Goal: Communication & Community: Share content

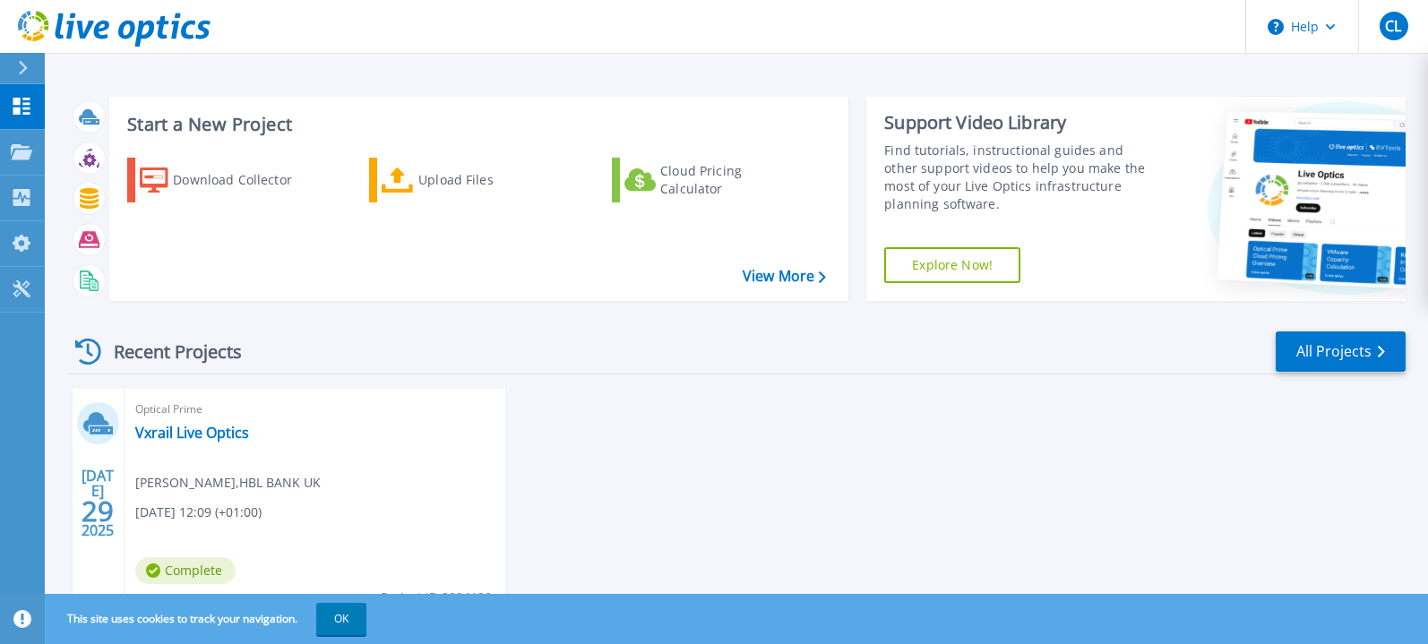
scroll to position [81, 0]
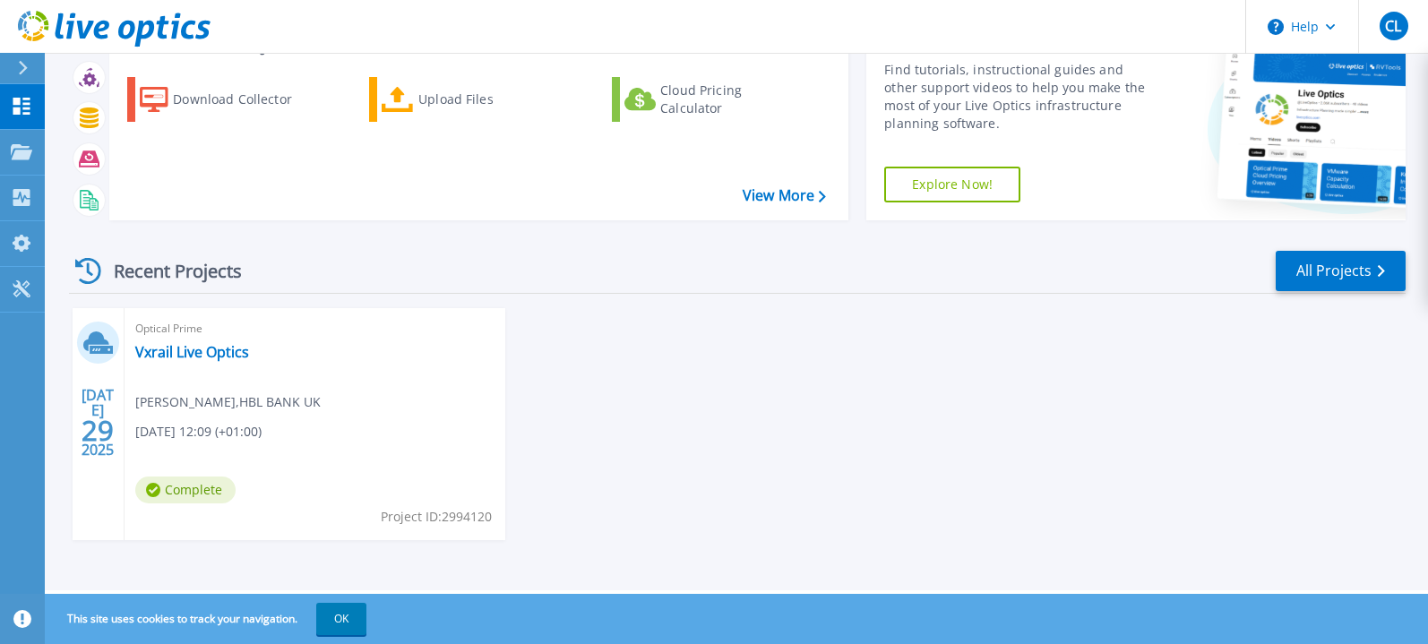
click at [27, 61] on icon at bounding box center [23, 68] width 10 height 14
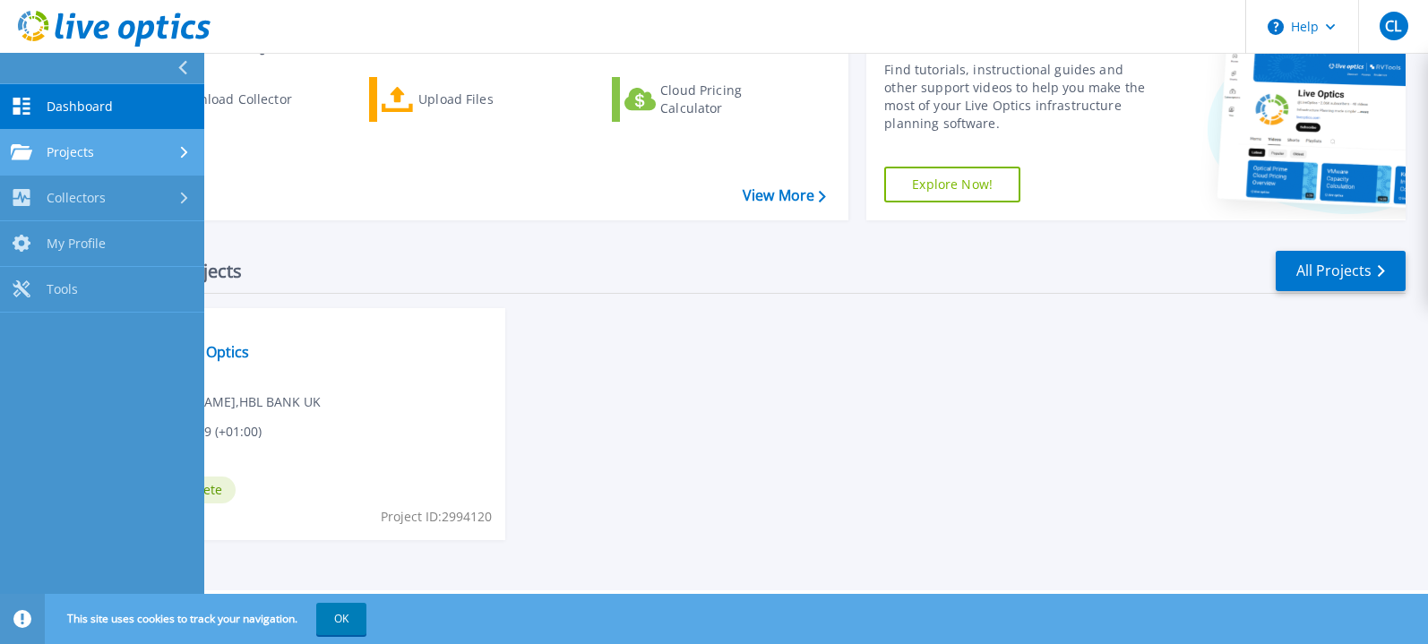
click at [115, 144] on div "Projects" at bounding box center [102, 152] width 183 height 16
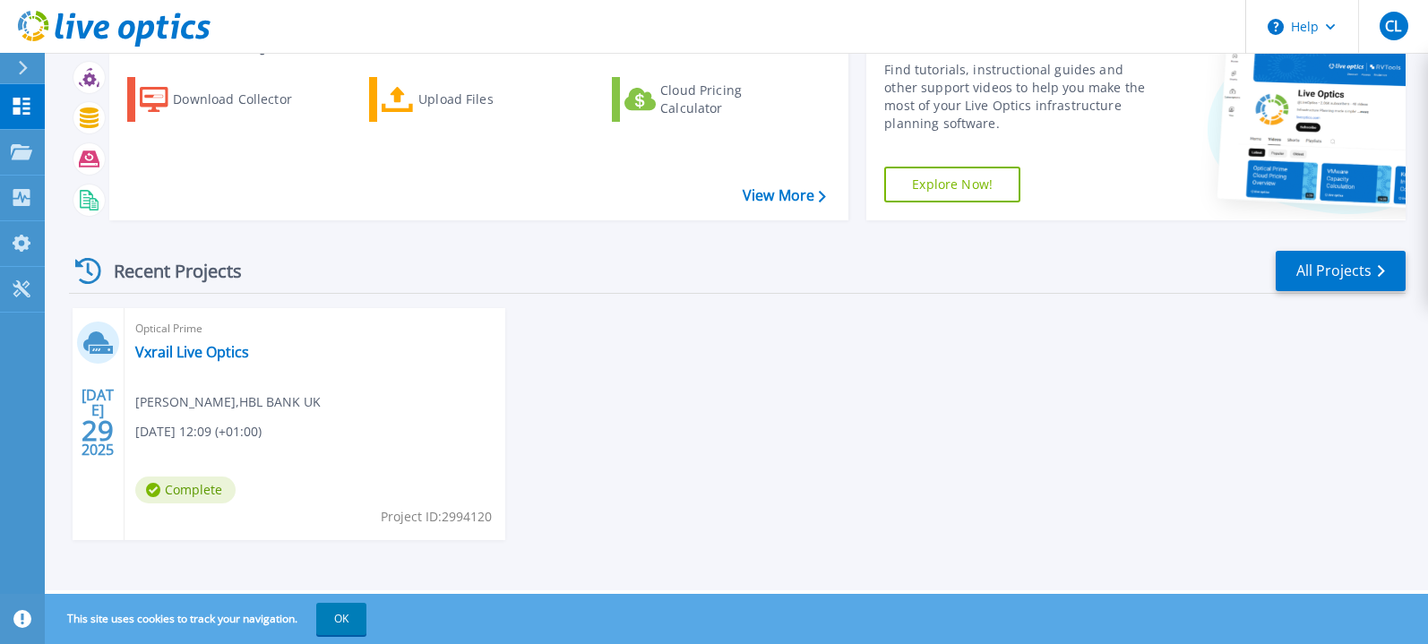
click at [666, 371] on div "JUL 29 2025 Optical Prime Vxrail Live Optics chi liu , HBL BANK UK 07/29/2025, …" at bounding box center [730, 442] width 1351 height 268
click at [60, 154] on p "Projects" at bounding box center [70, 153] width 47 height 47
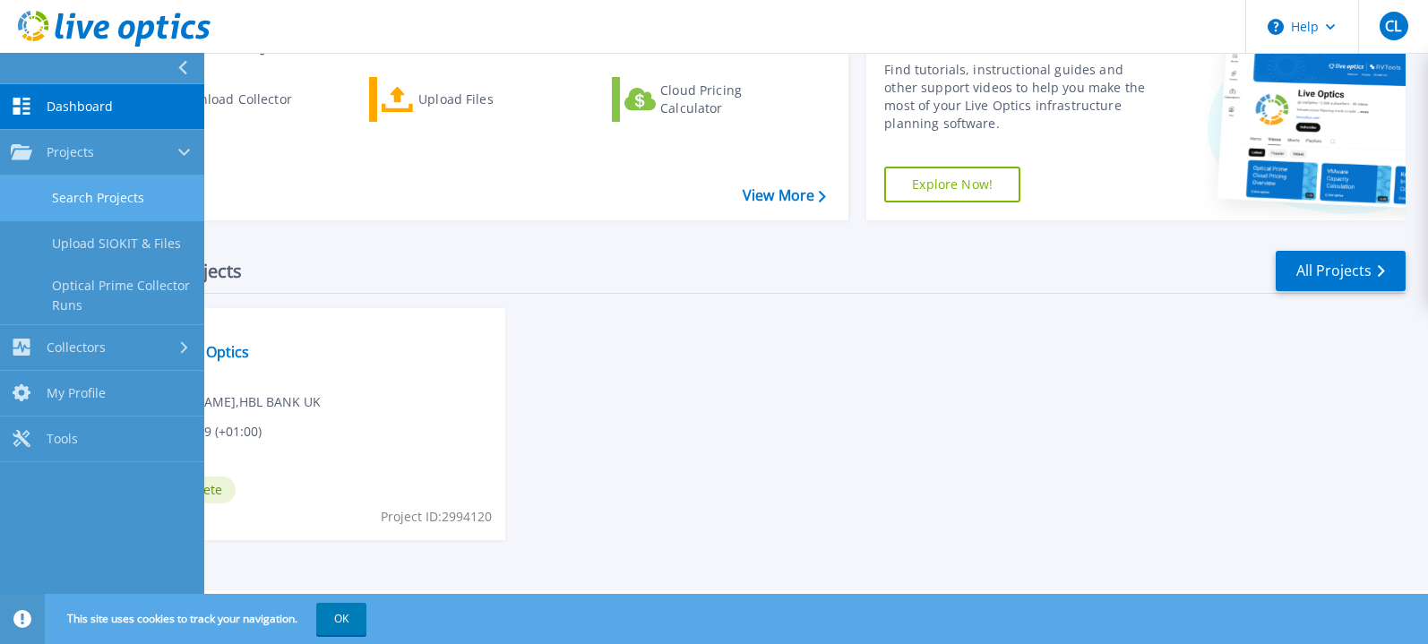
click at [93, 200] on link "Search Projects" at bounding box center [102, 199] width 204 height 46
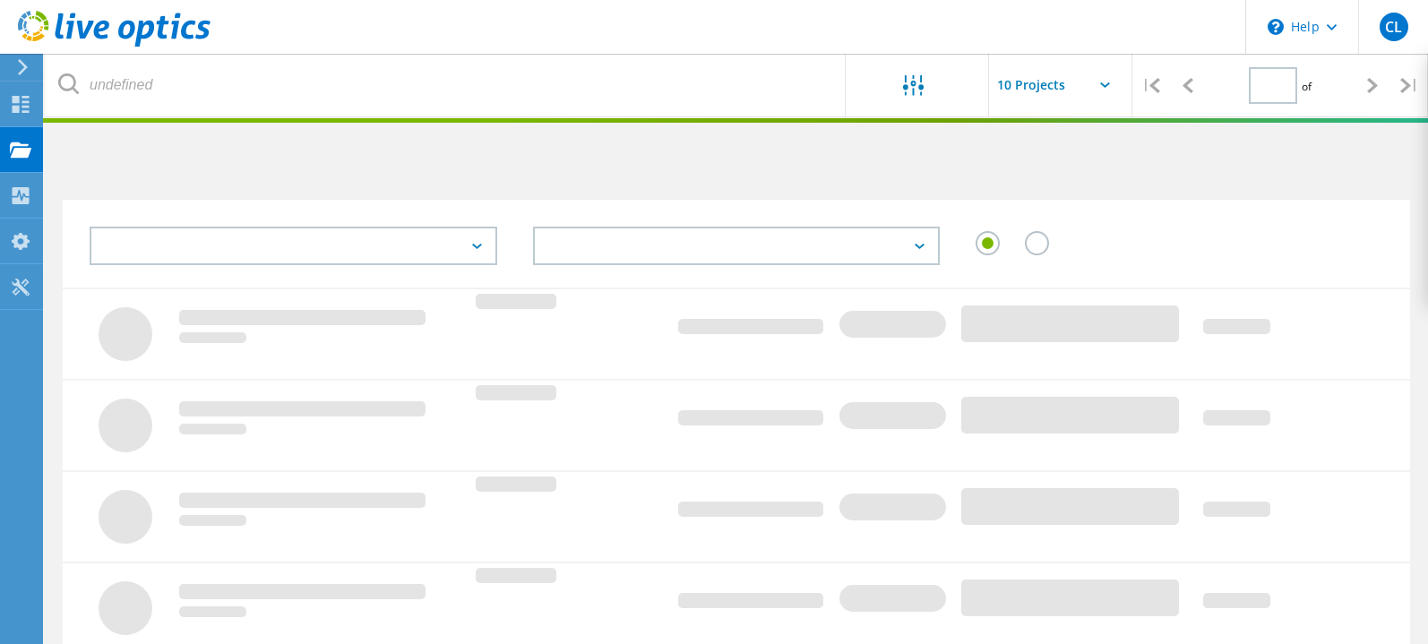
type input "1"
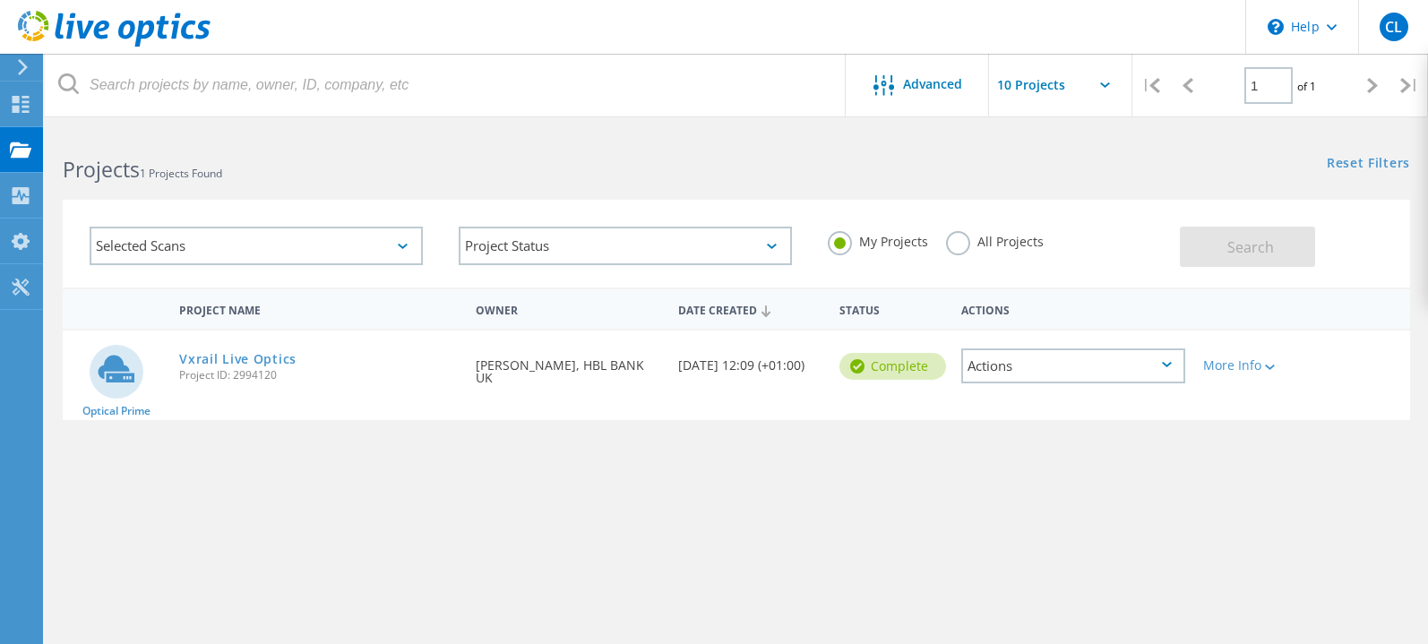
click at [1135, 367] on div "Actions" at bounding box center [1073, 365] width 225 height 35
click at [1001, 374] on div "Share" at bounding box center [1073, 380] width 221 height 28
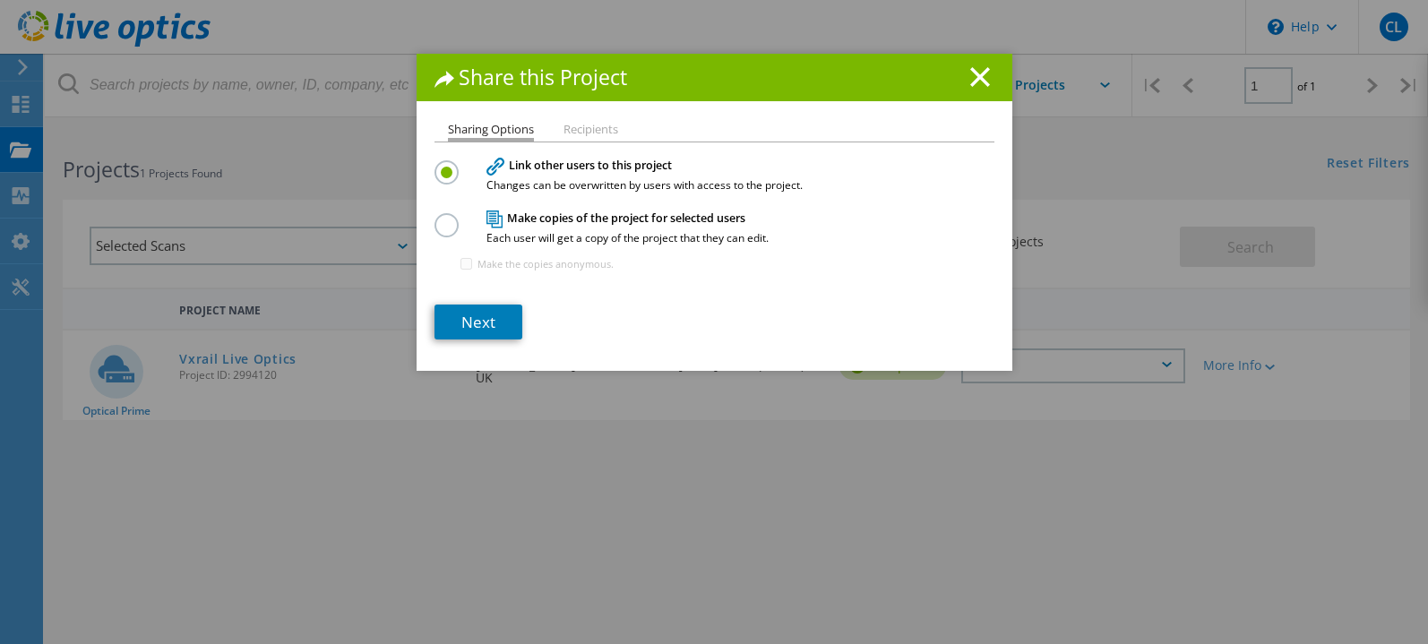
click at [592, 126] on li "Recipients" at bounding box center [590, 131] width 55 height 14
click at [583, 136] on li "Recipients" at bounding box center [590, 131] width 55 height 14
click at [570, 163] on h4 "Link other users to this project Changes can be overwritten by users with acces…" at bounding box center [710, 174] width 448 height 33
click at [477, 319] on link "Next" at bounding box center [478, 322] width 88 height 35
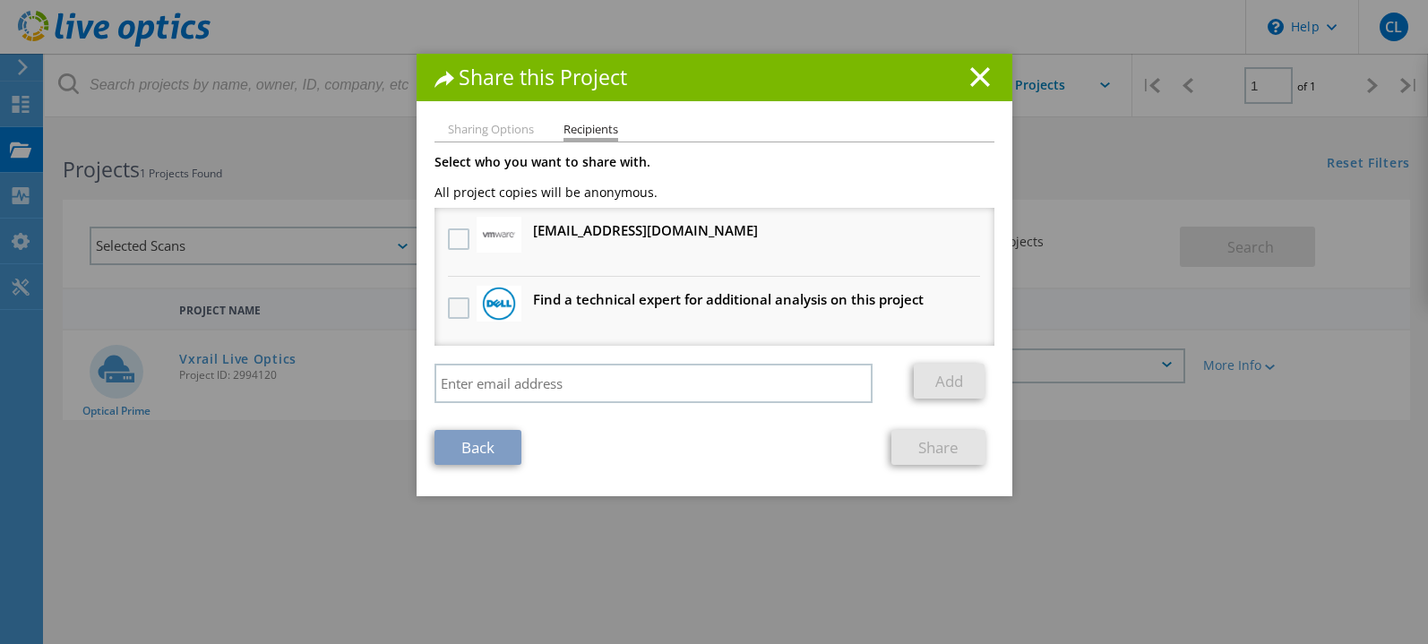
click at [449, 304] on label at bounding box center [461, 307] width 26 height 21
click at [0, 0] on input "checkbox" at bounding box center [0, 0] width 0 height 0
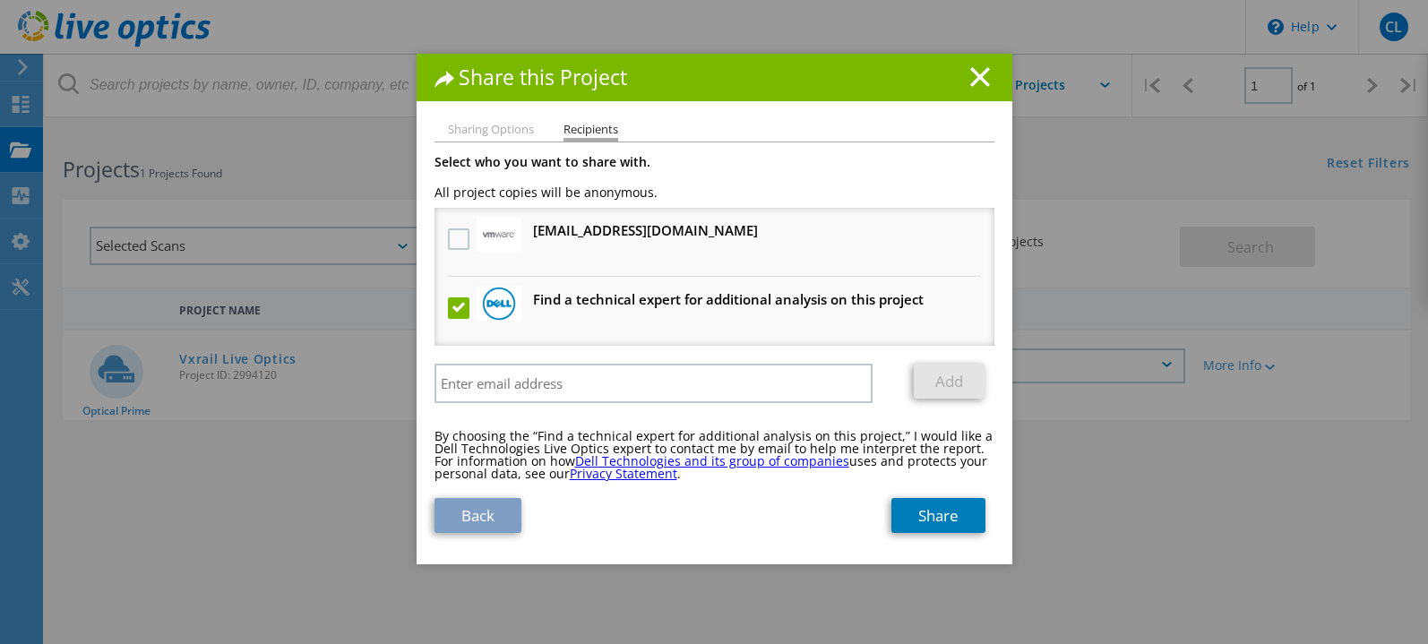
click at [449, 304] on label at bounding box center [461, 307] width 26 height 21
click at [0, 0] on input "checkbox" at bounding box center [0, 0] width 0 height 0
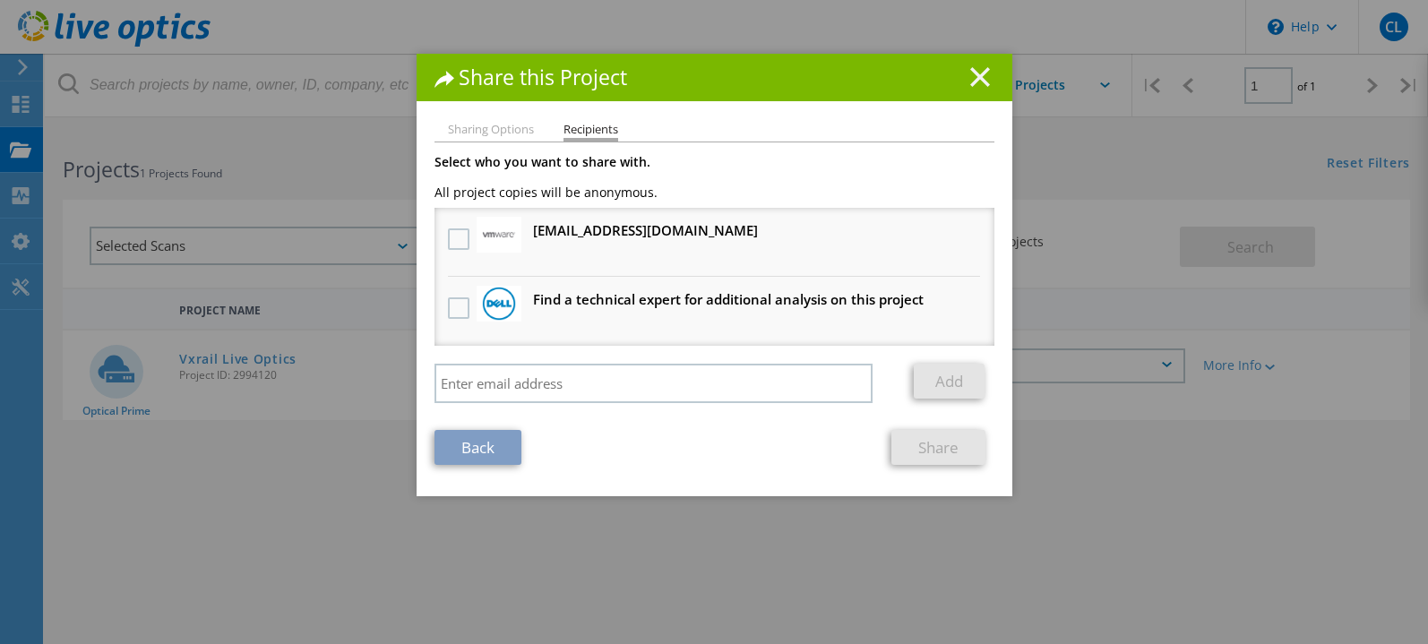
click at [976, 77] on icon at bounding box center [980, 77] width 20 height 20
